Goal: Information Seeking & Learning: Learn about a topic

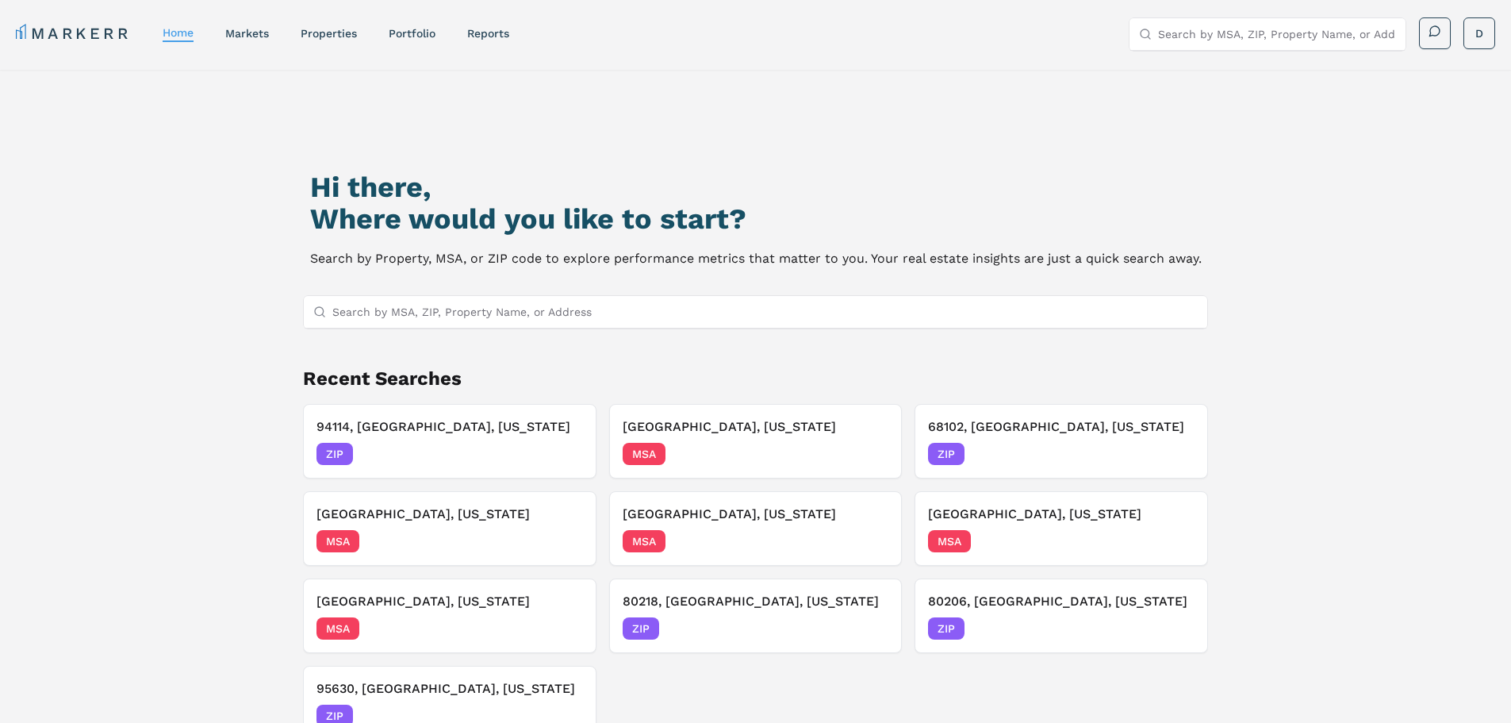
click at [578, 318] on input "Search by MSA, ZIP, Property Name, or Address" at bounding box center [765, 312] width 866 height 32
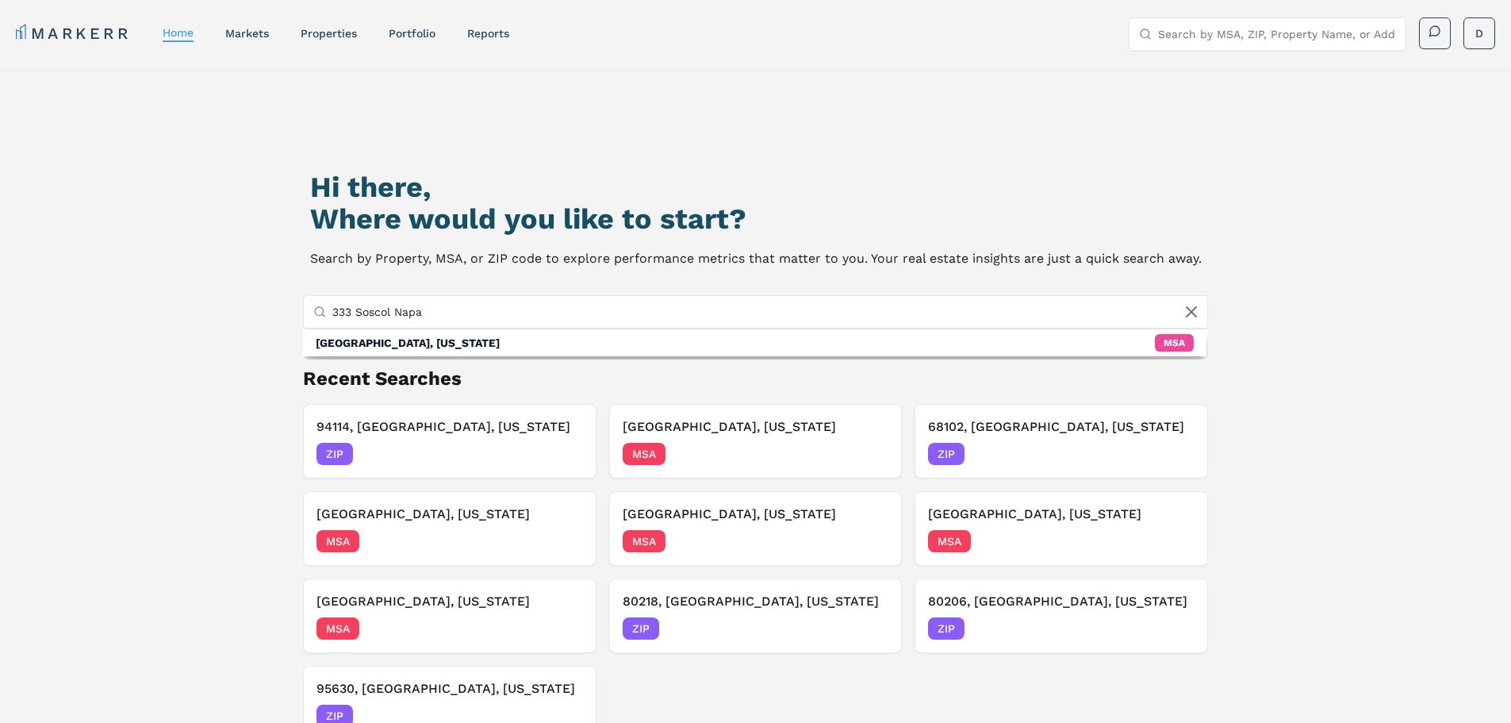
click at [424, 309] on input "333 Soscol Napa" at bounding box center [765, 312] width 866 height 32
type input "[STREET_ADDRESS]"
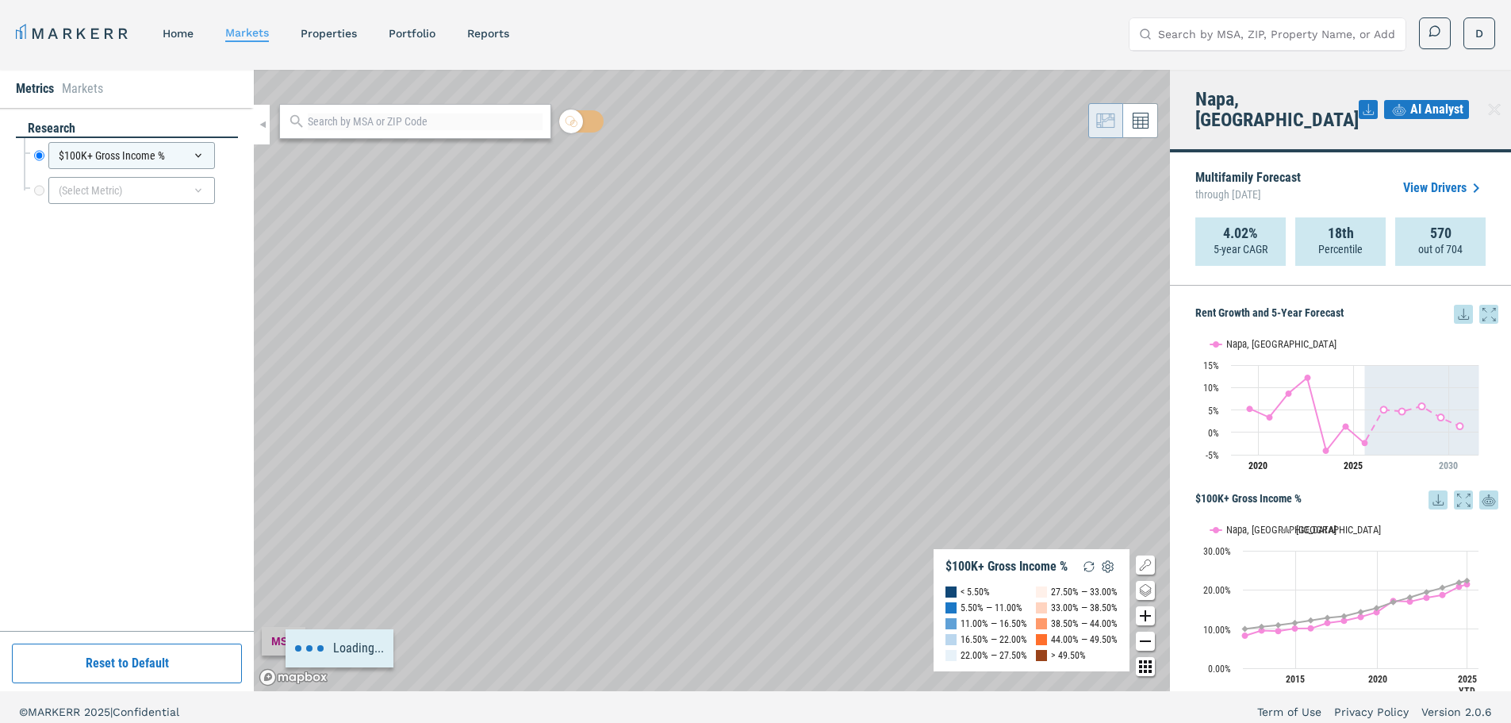
click at [1148, 617] on icon "Zoom in map button" at bounding box center [1145, 615] width 19 height 19
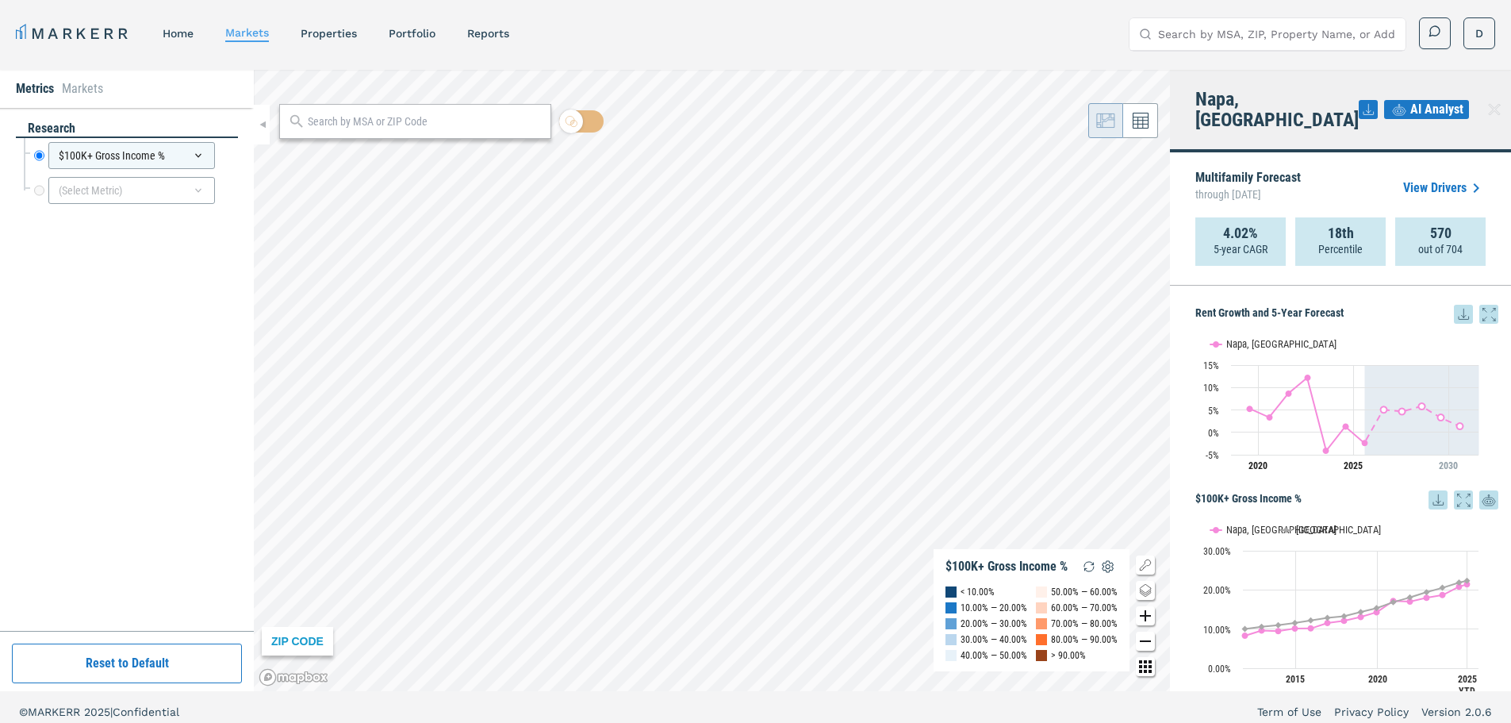
click at [1148, 617] on icon "Zoom in map button" at bounding box center [1145, 615] width 19 height 19
click at [336, 40] on div "properties" at bounding box center [329, 33] width 56 height 16
click at [339, 33] on link "properties" at bounding box center [329, 33] width 56 height 13
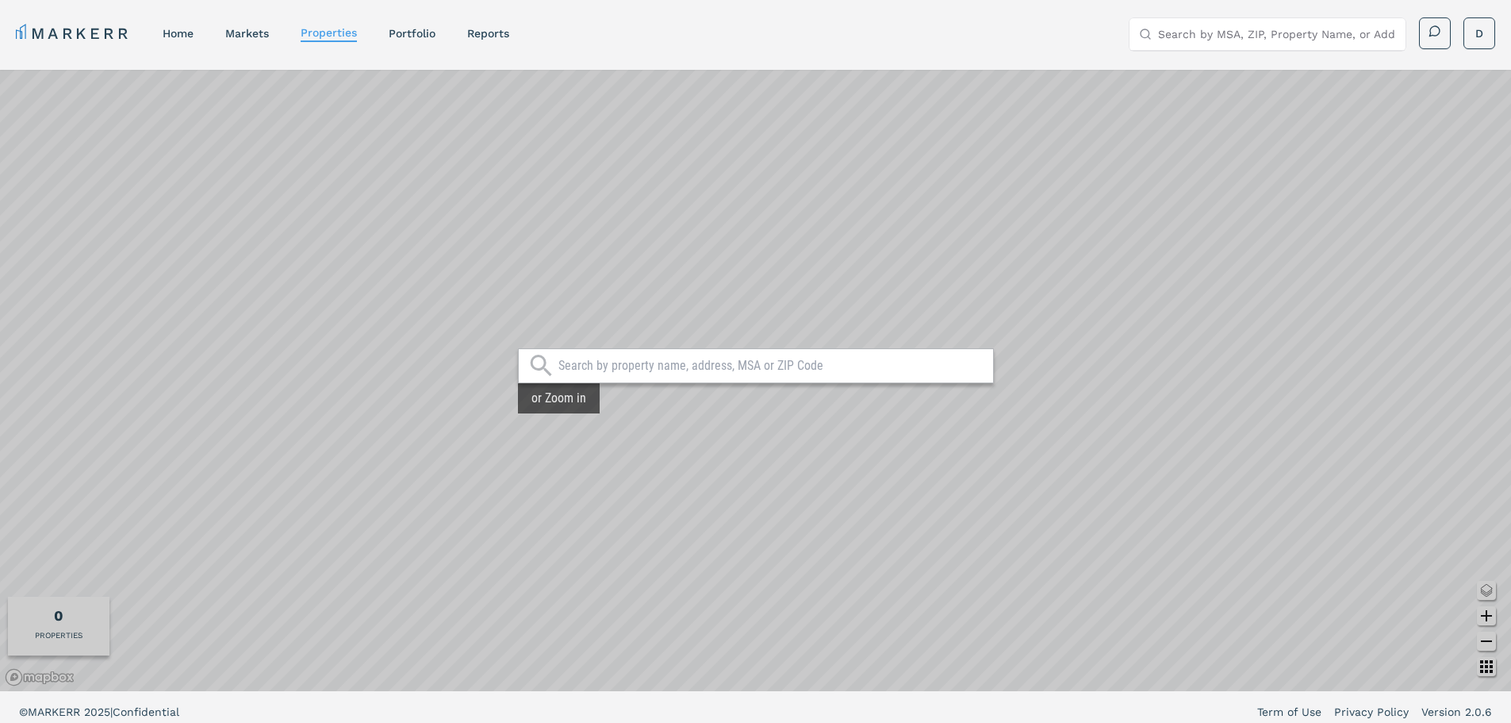
click at [780, 371] on input "text" at bounding box center [772, 366] width 427 height 16
type input "333 soscol napa, [GEOGRAPHIC_DATA]"
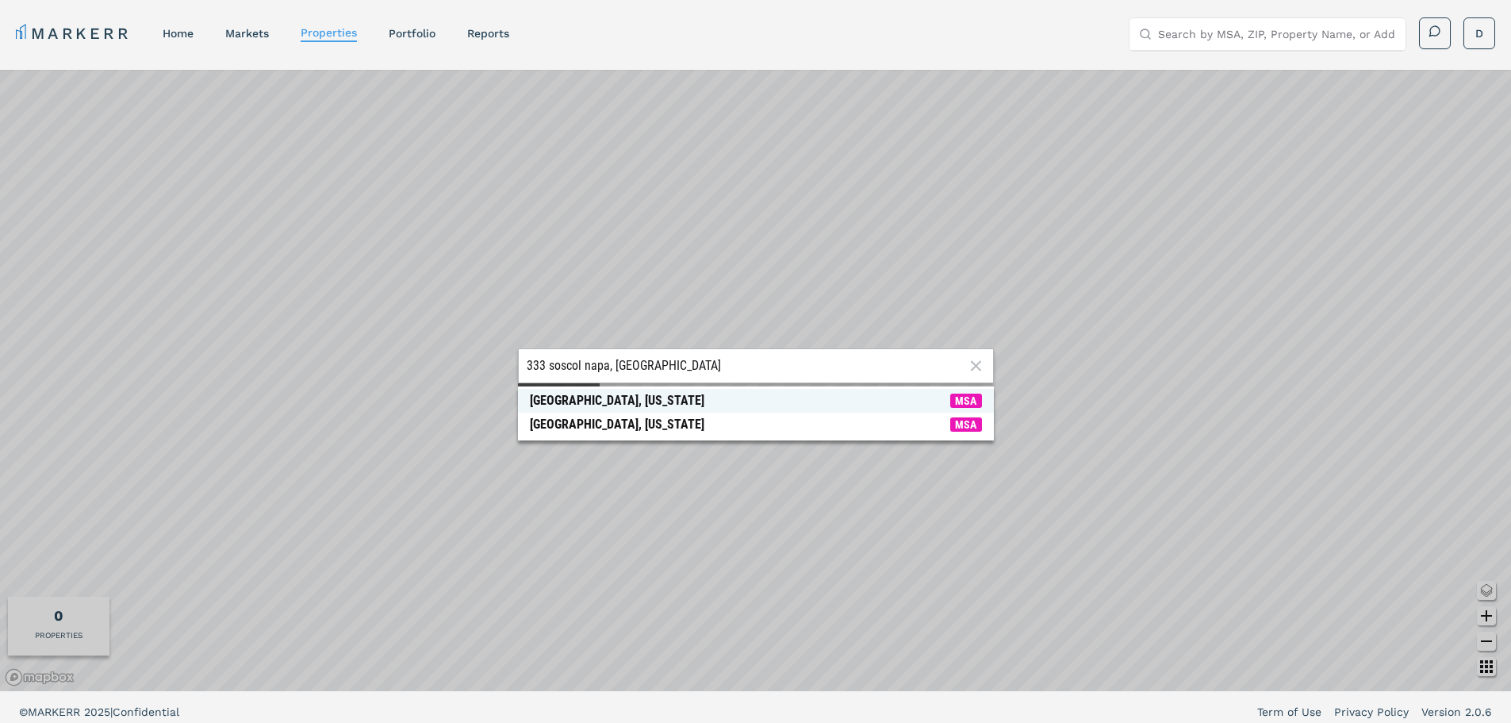
click at [682, 400] on span "[GEOGRAPHIC_DATA], [US_STATE] MSA" at bounding box center [756, 401] width 476 height 24
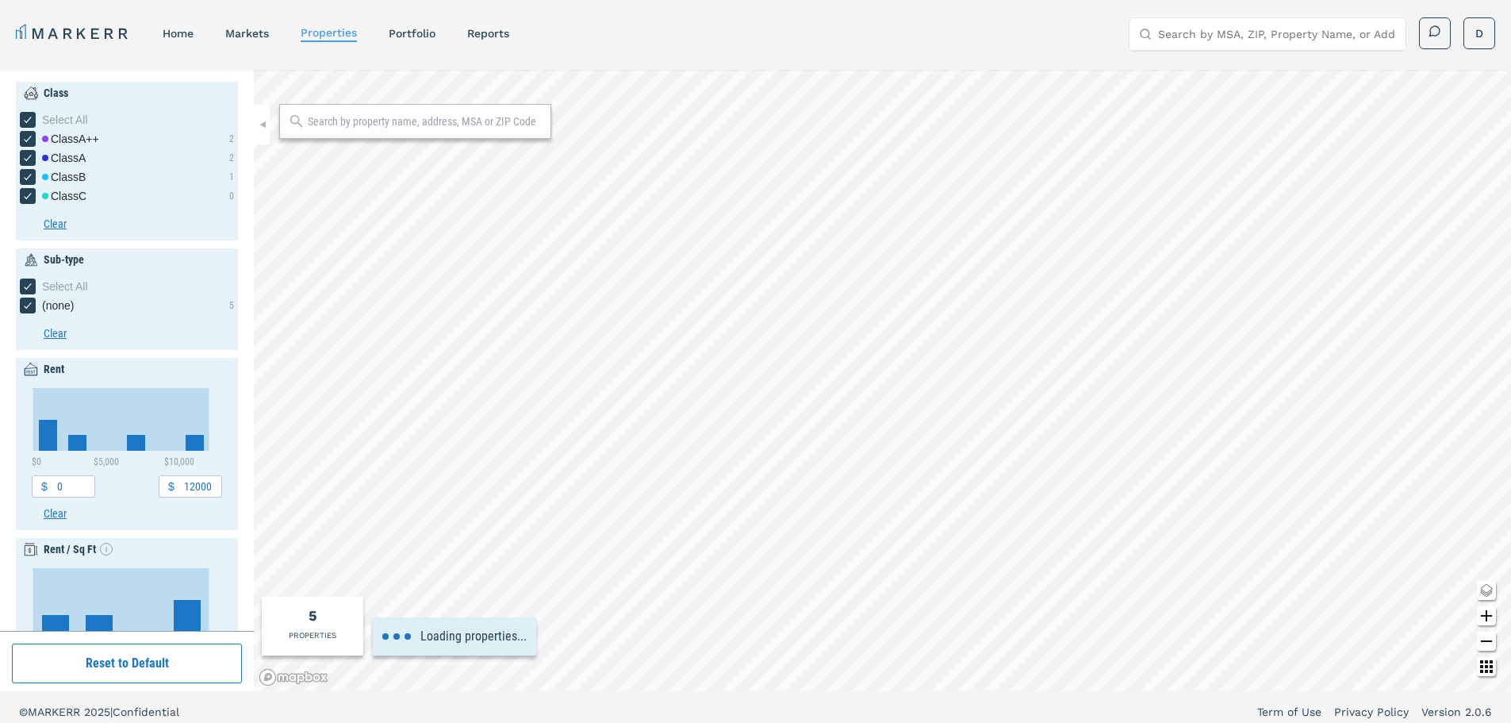
type input "1.5"
type input "1982"
type input "1990"
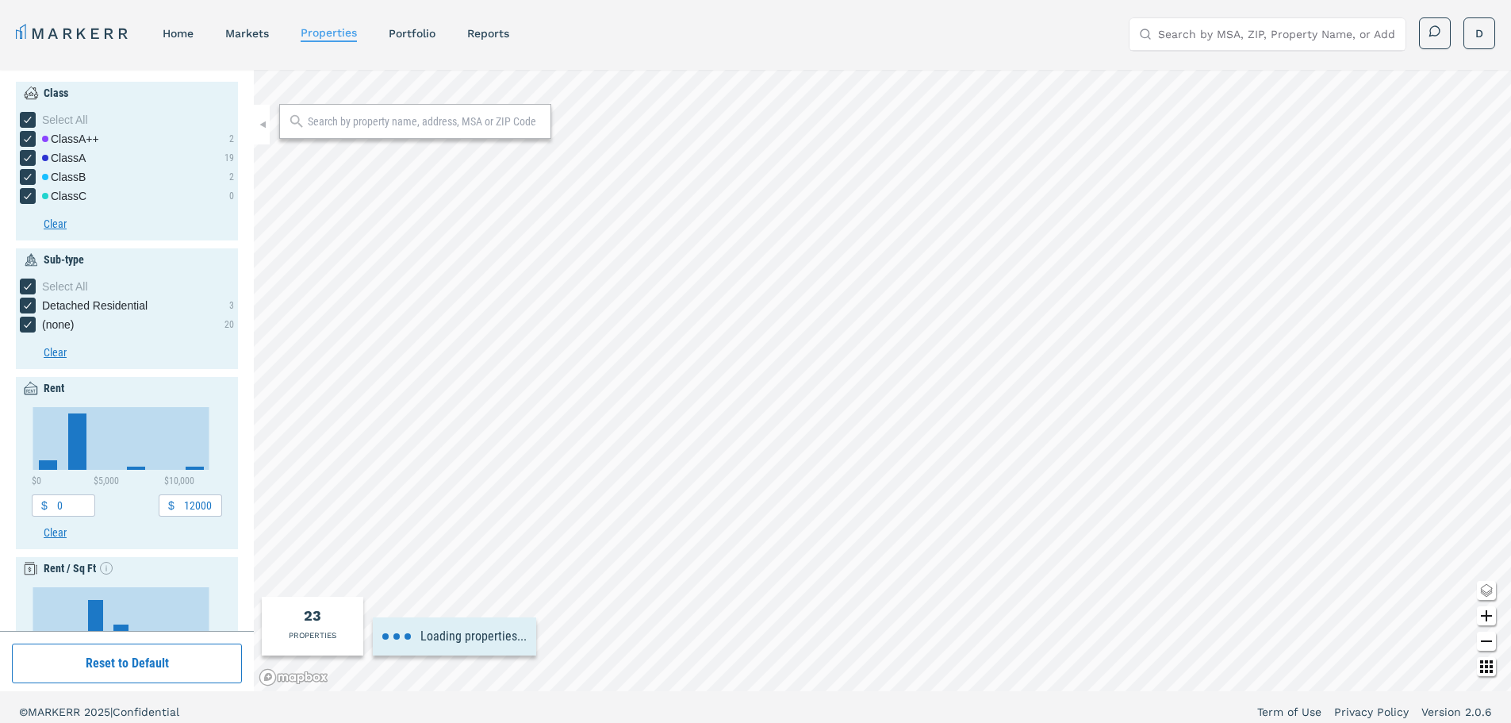
type input "2000"
type input "8000"
type input "2"
type input "6"
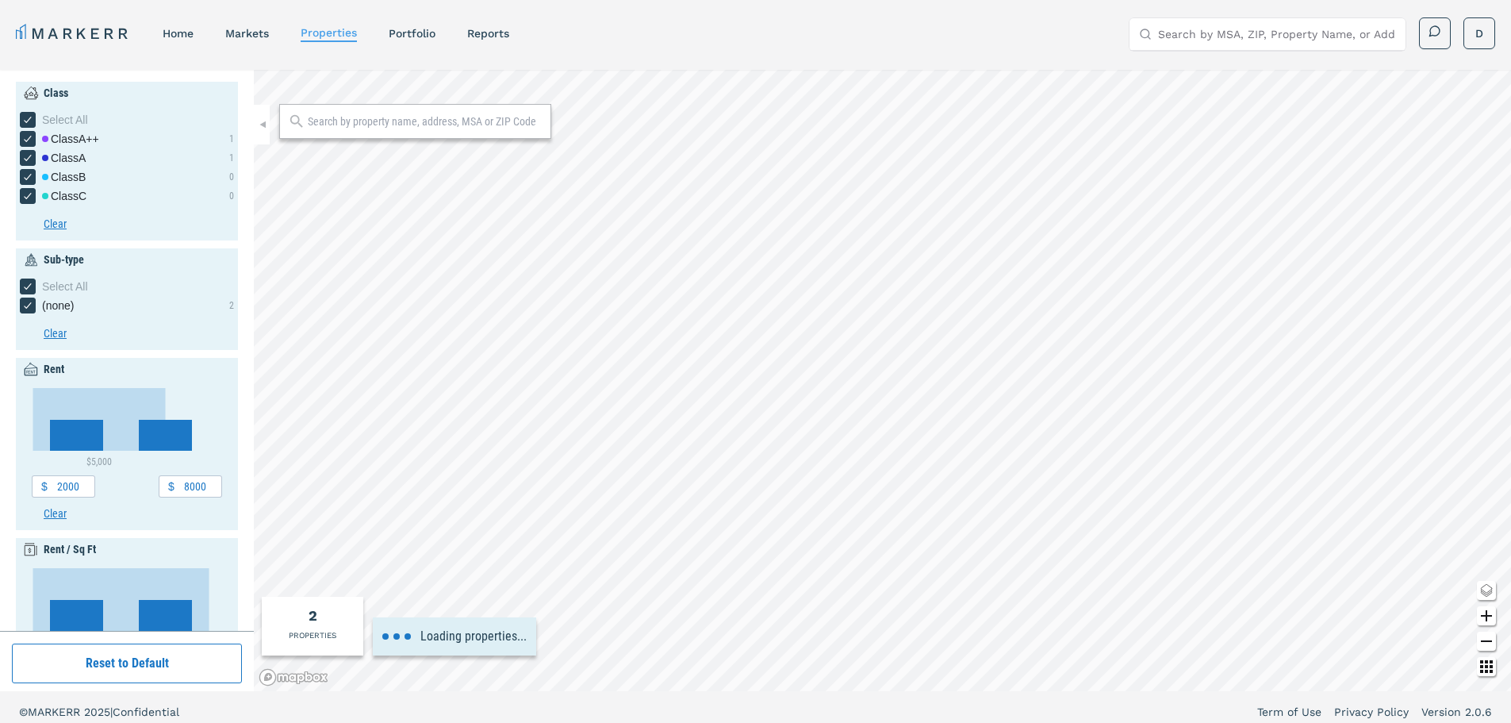
type input "0"
type input "15000"
type input "5"
type input "2000"
type input "8000"
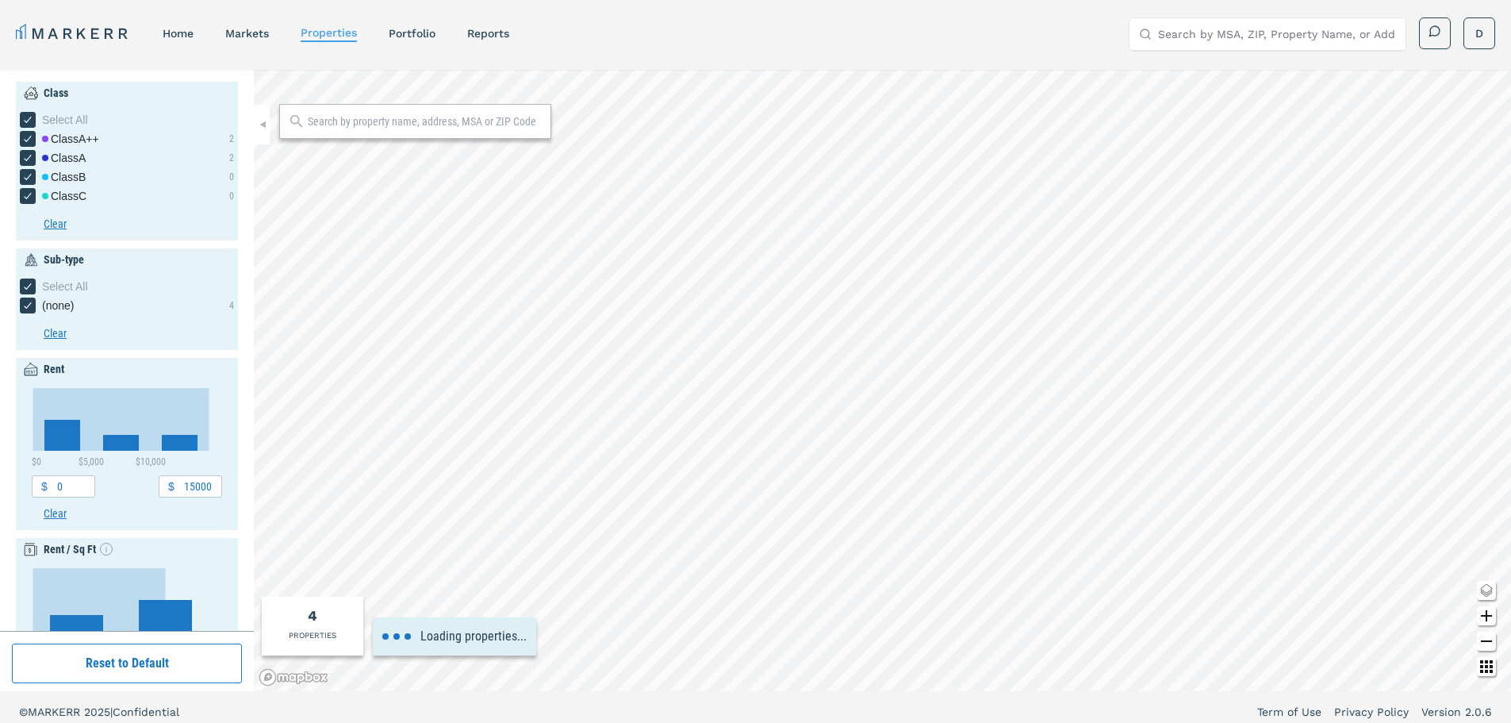
type input "6"
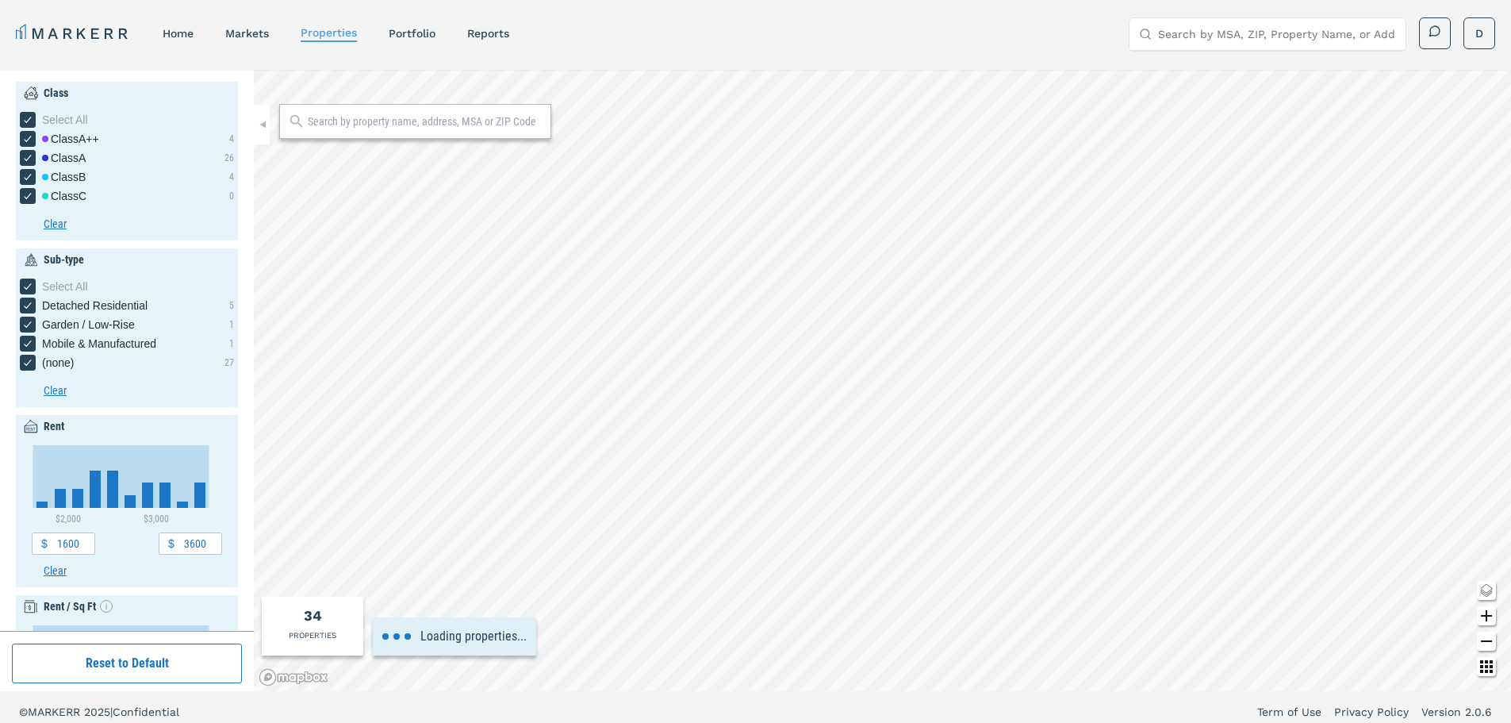
type input "1800"
type input "2.2"
type input "4"
type input "1900"
type input "2050"
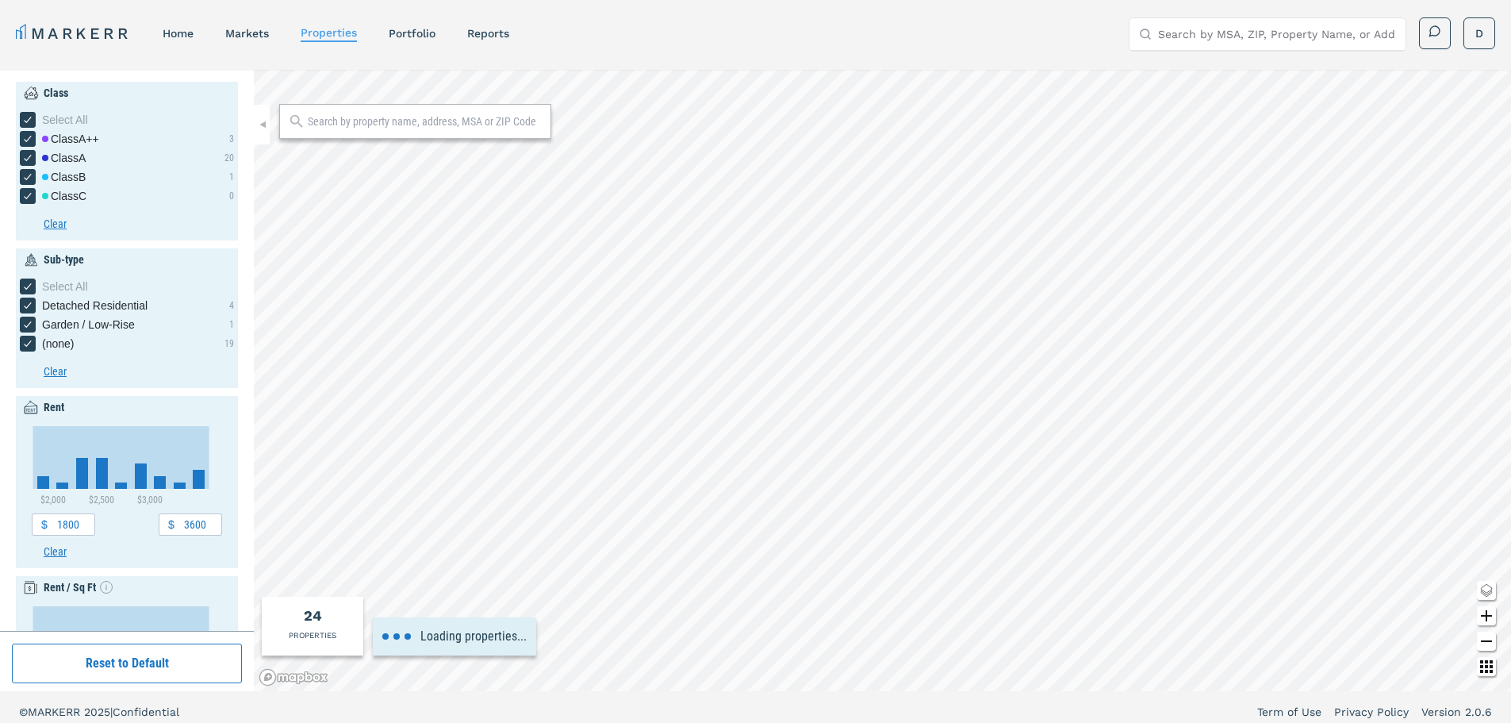
type input "2"
type input "2100"
type input "2000"
type input "4000"
type input "1960"
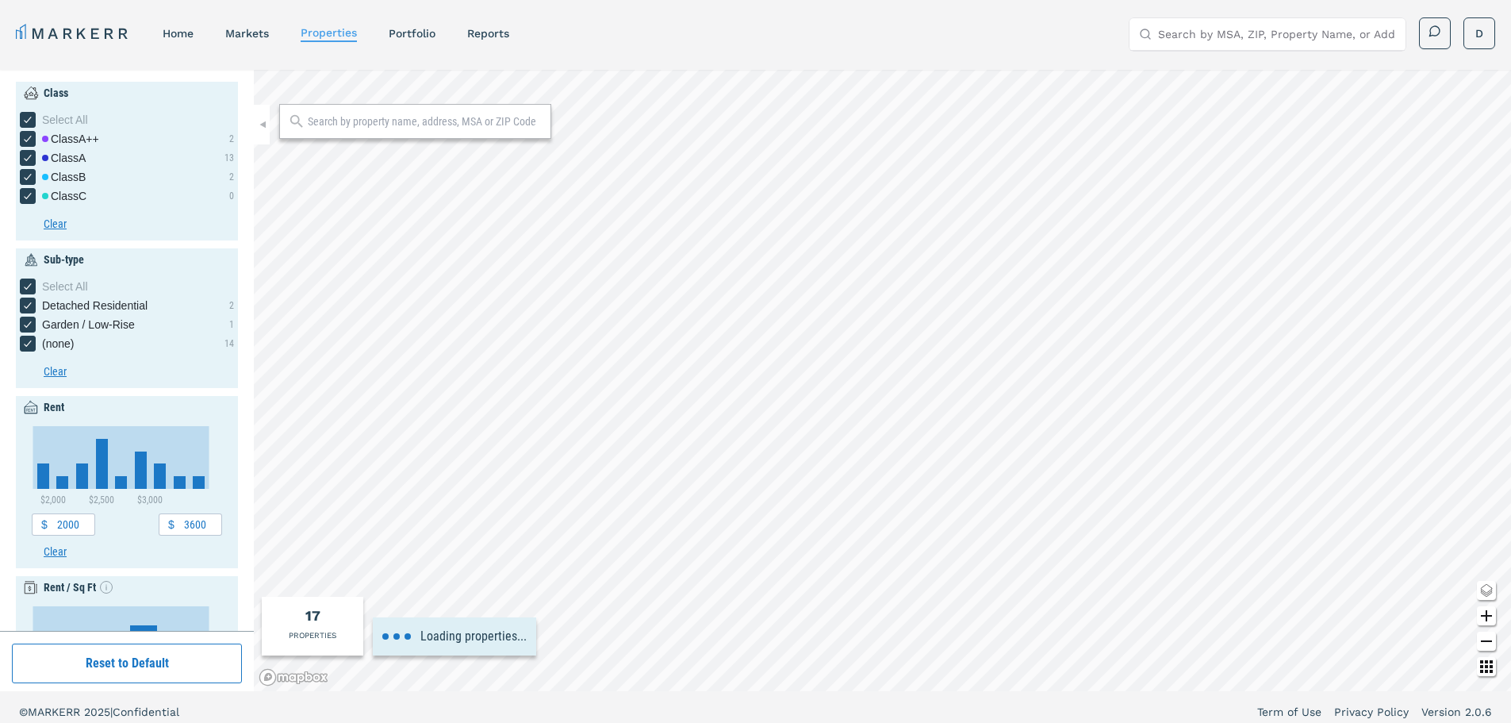
type input "2000"
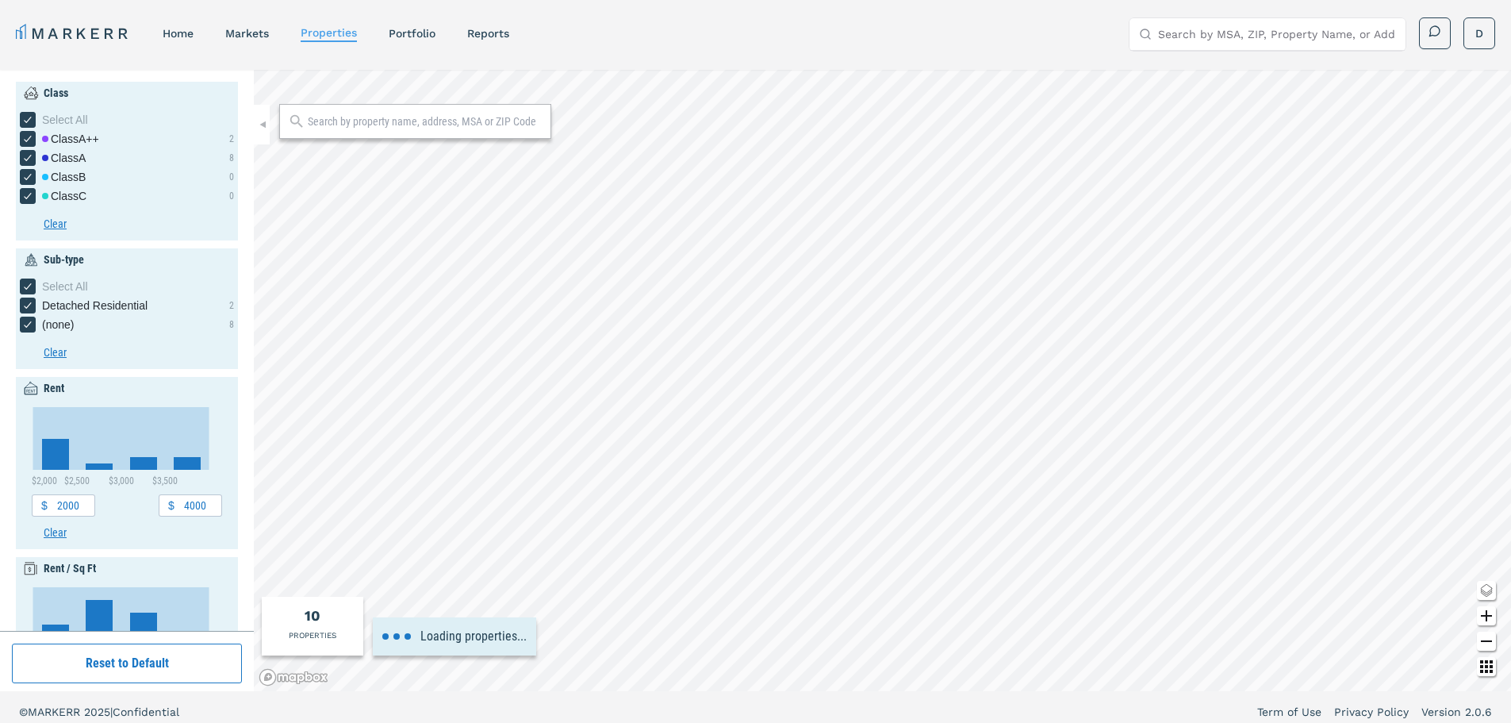
type input "3200"
type input "2.4"
type input "3.6"
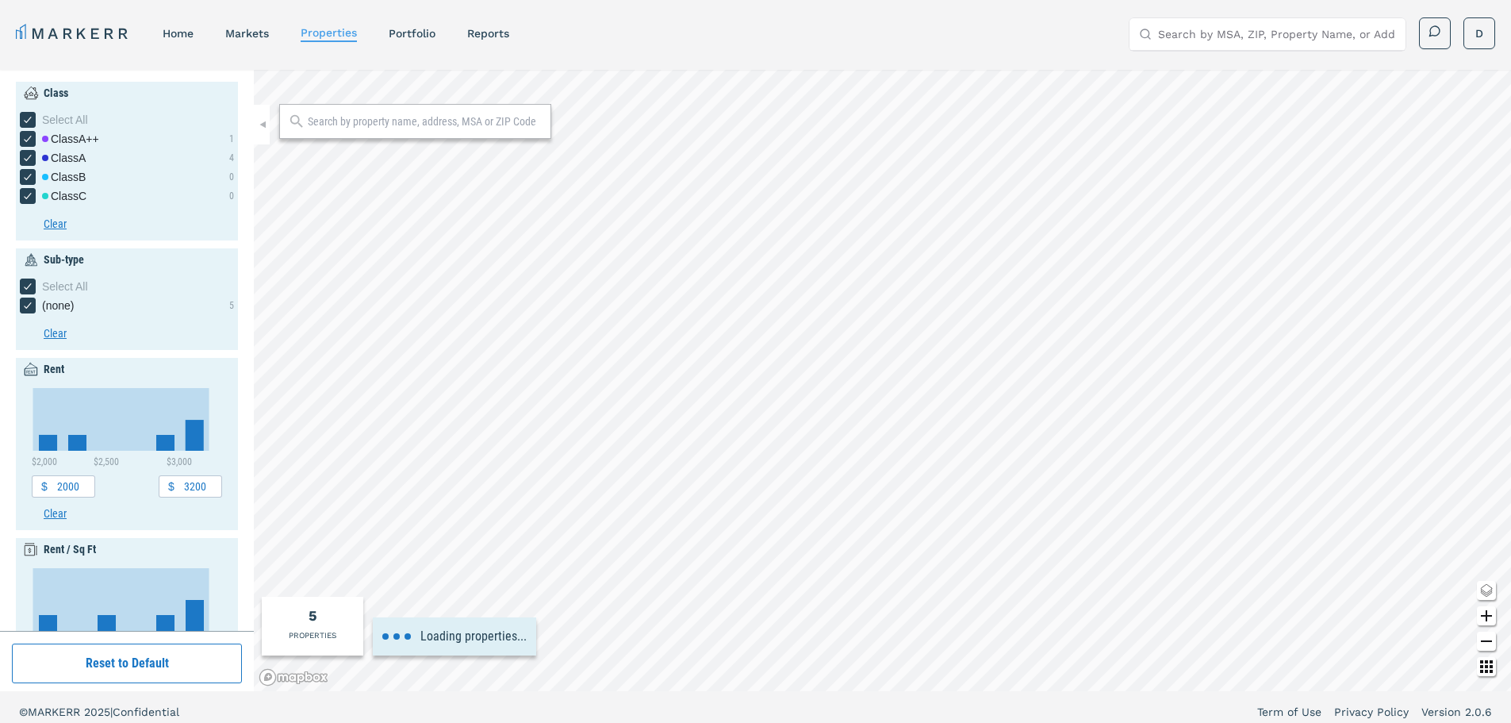
type input "3100"
type input "3160"
type input "3.3"
type input "3.5"
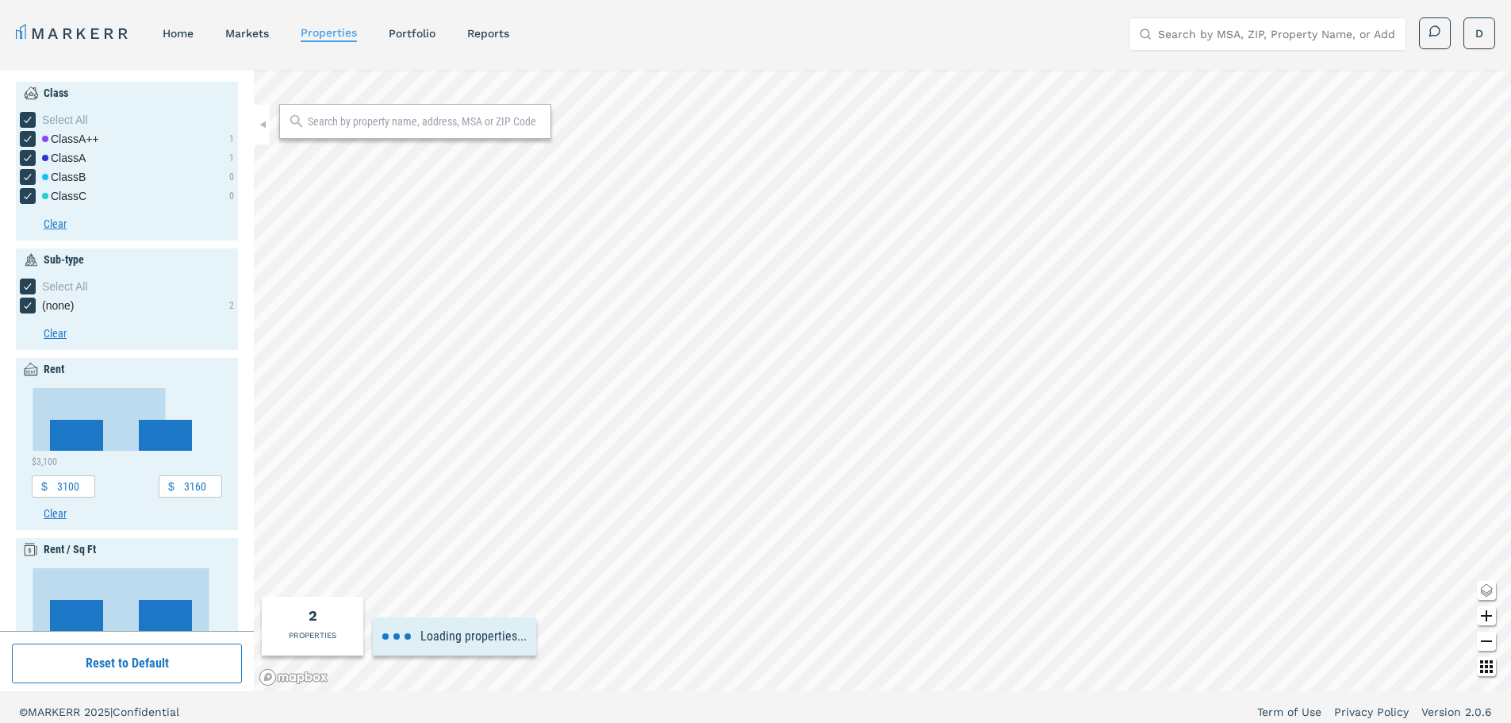
type input "1500"
type input "4000"
type input "2"
type input "4"
type input "1960"
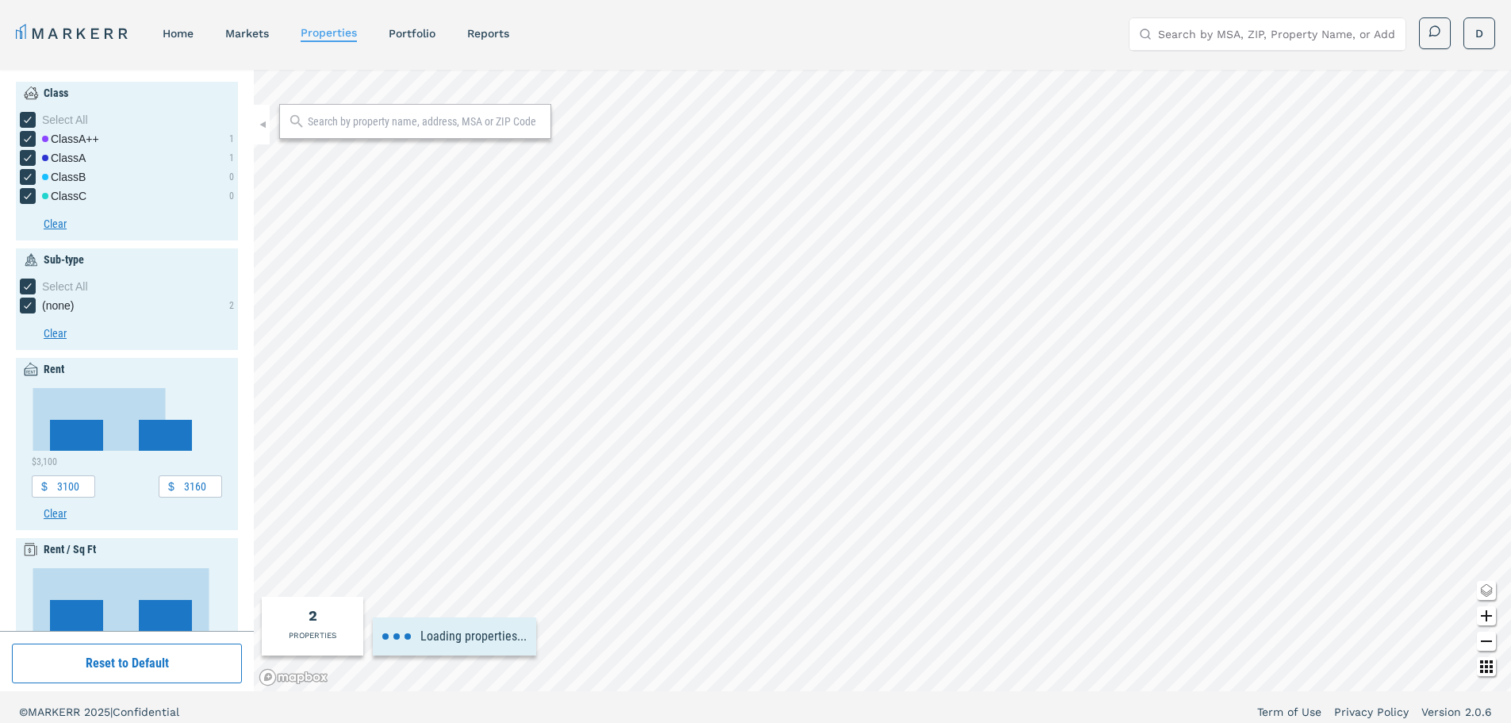
type input "2000"
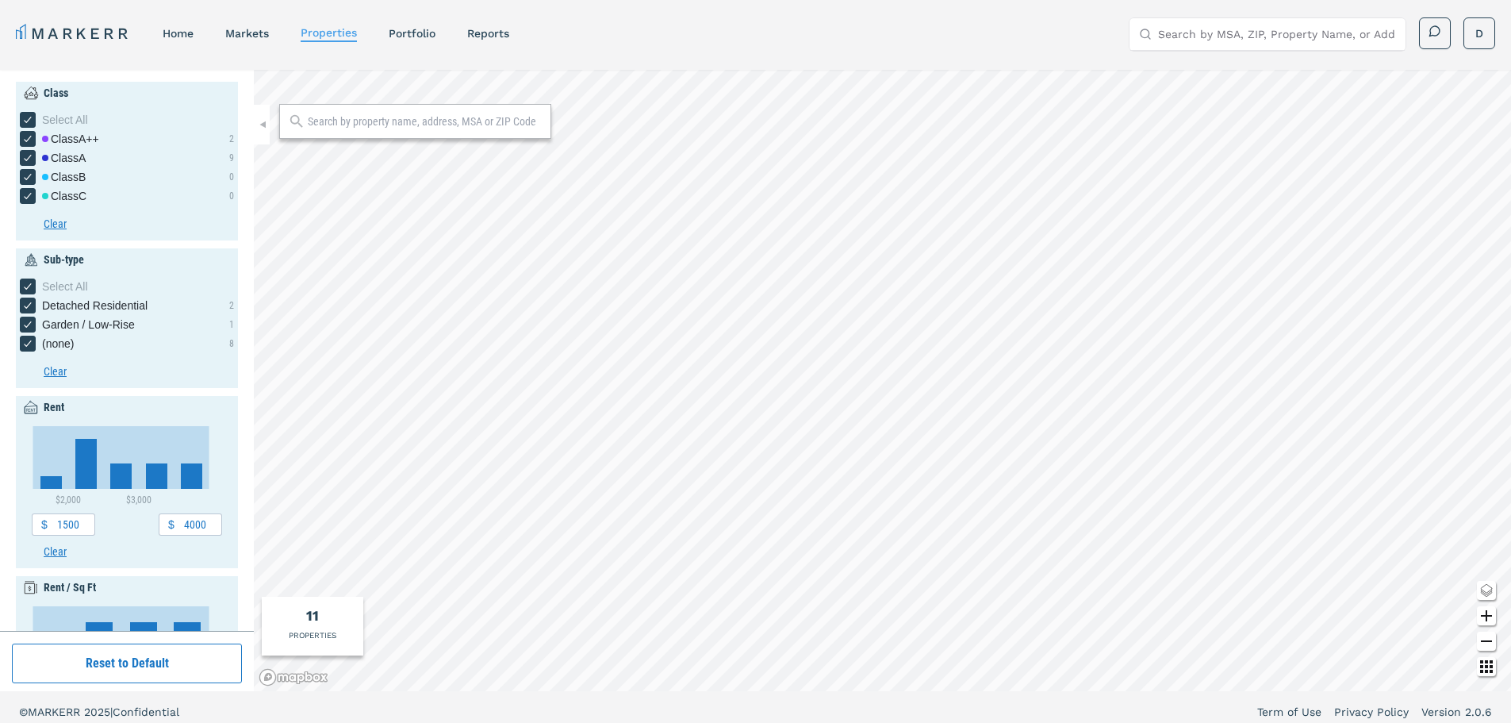
click at [505, 131] on div at bounding box center [883, 380] width 1258 height 621
type input "1950"
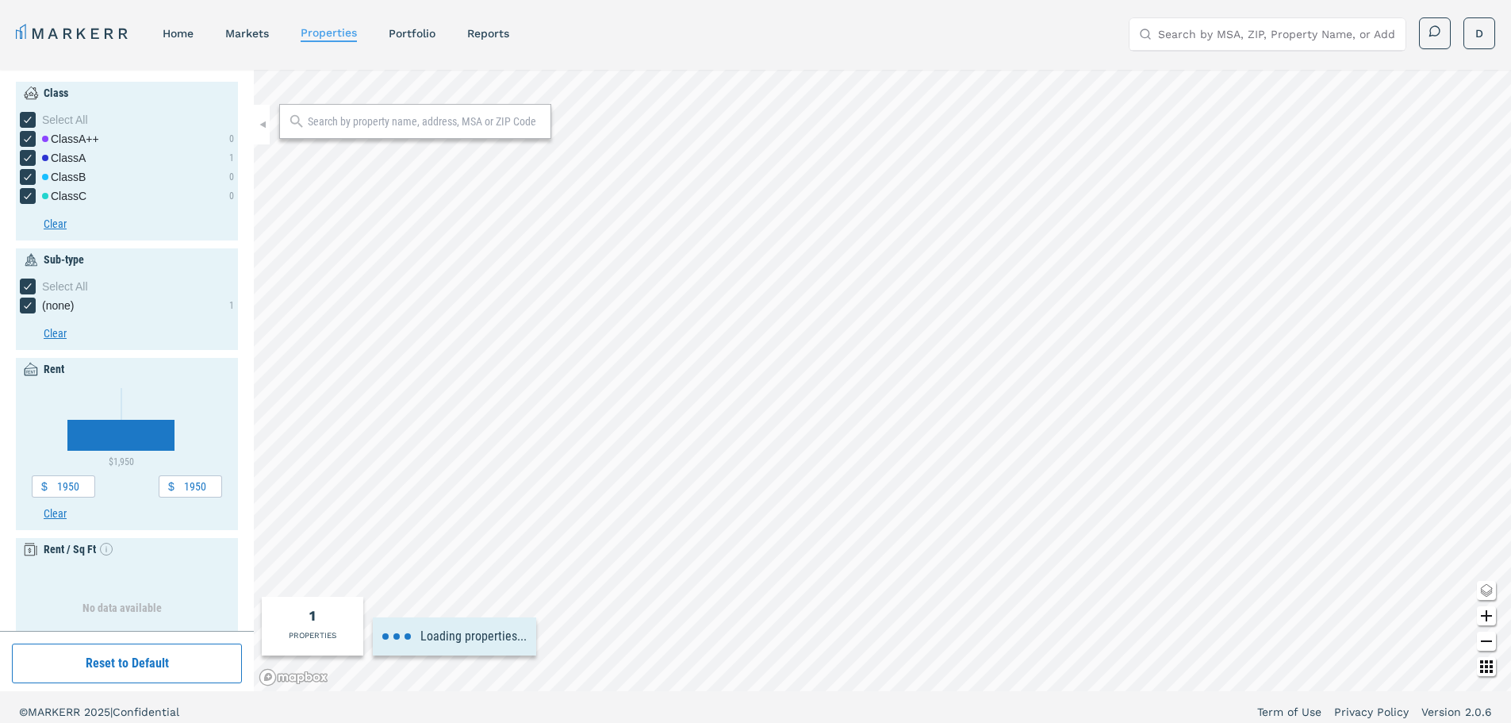
click at [512, 24] on div "MARKERR home markets properties Portfolio reports Search by MSA, ZIP, Property …" at bounding box center [755, 366] width 1511 height 732
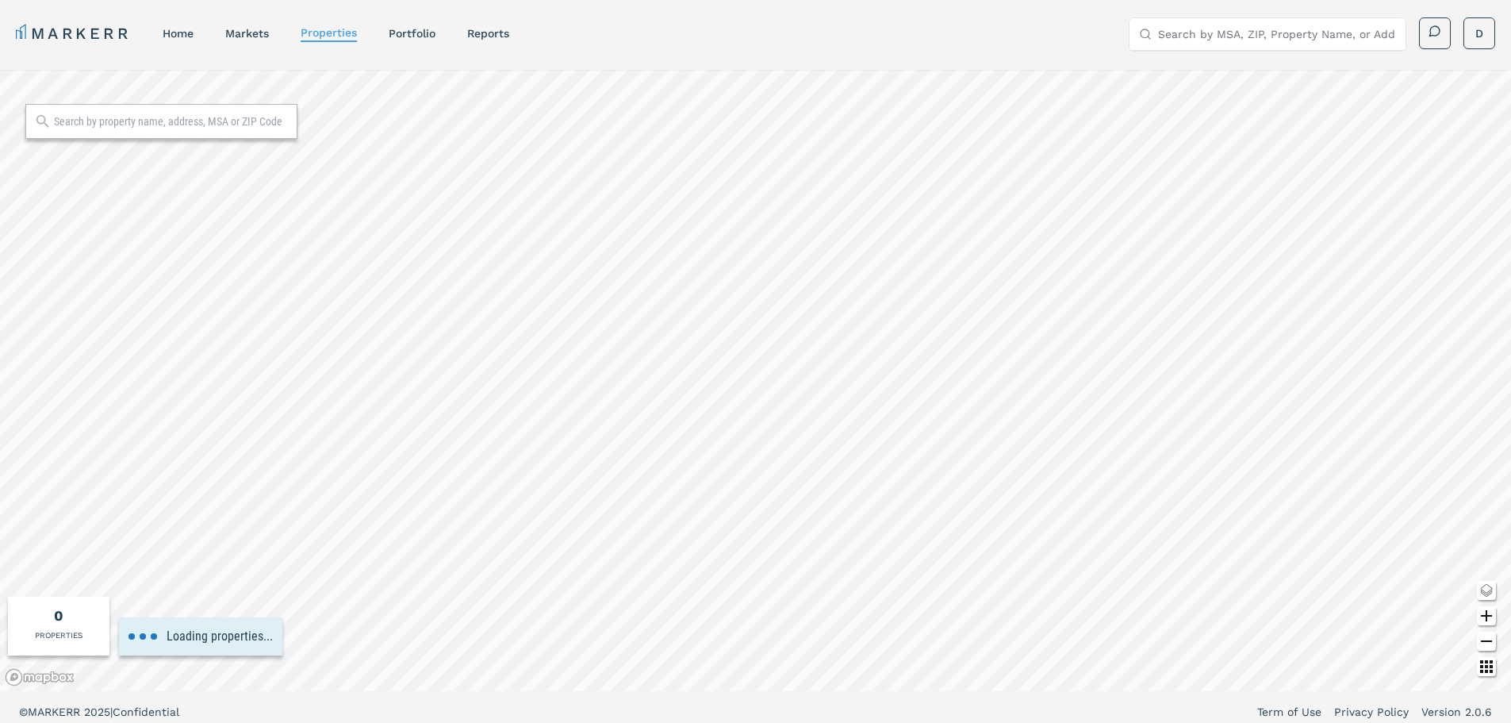
click at [520, 0] on html "MARKERR home markets properties Portfolio reports Search by MSA, ZIP, Property …" at bounding box center [755, 366] width 1511 height 732
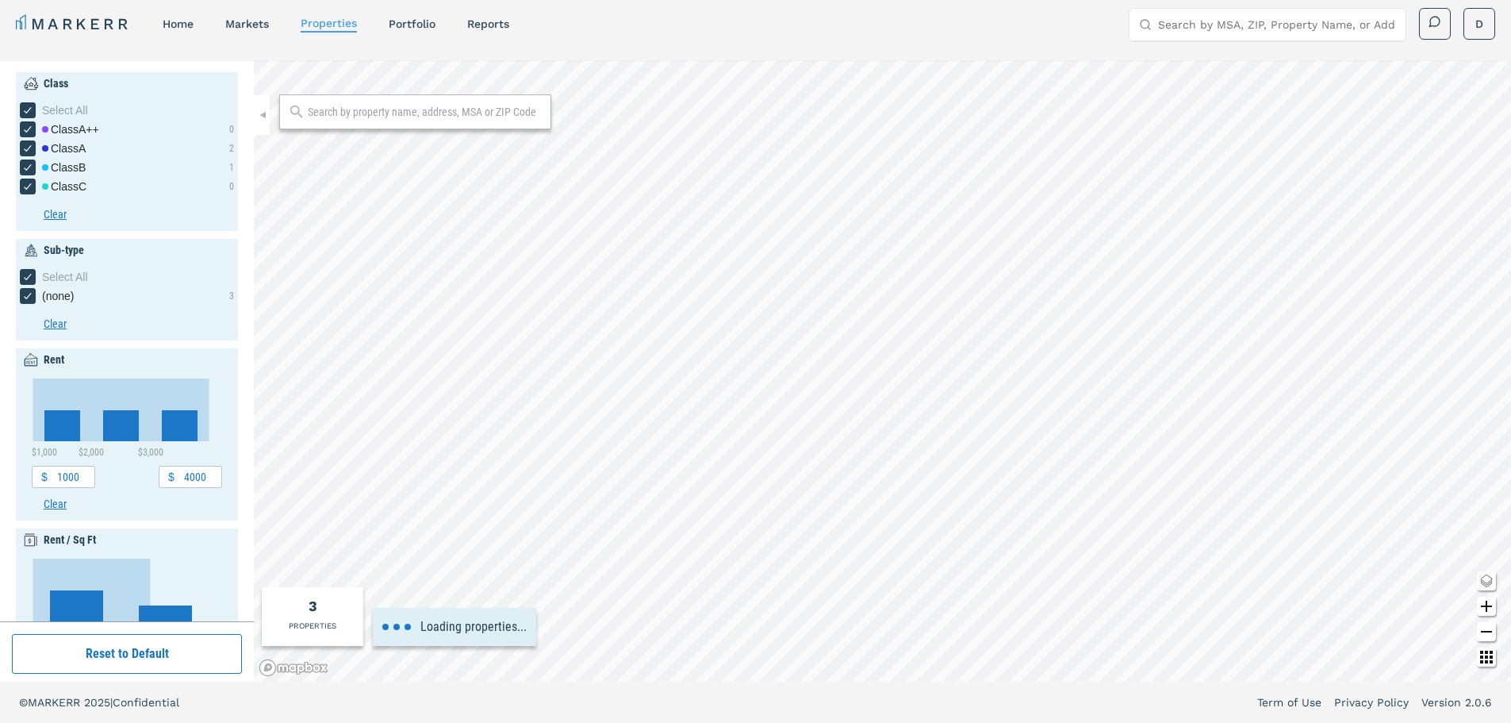
type input "1800"
type input "3600"
type input "2"
type input "1900"
type input "2050"
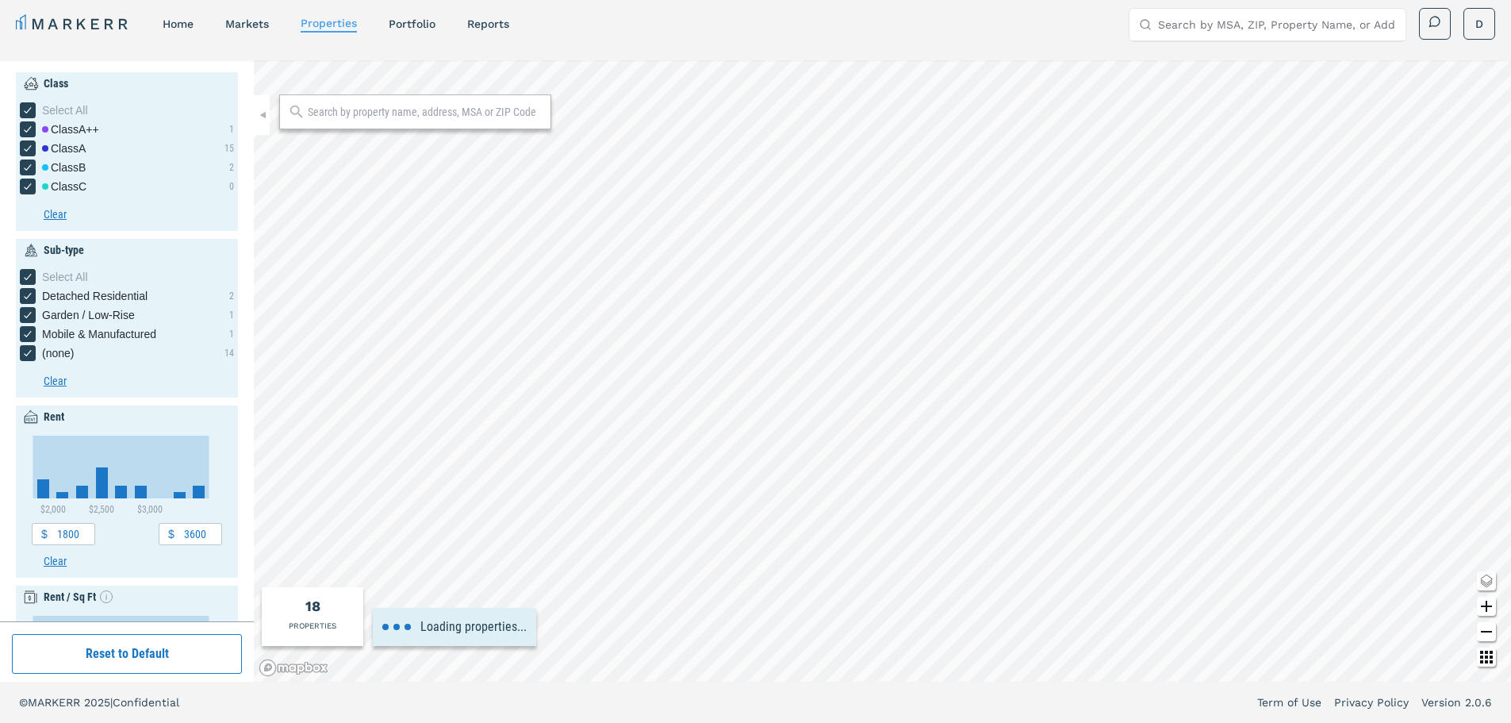
type input "2200"
type input "2600"
type input "4"
type input "1982"
